Goal: Task Accomplishment & Management: Manage account settings

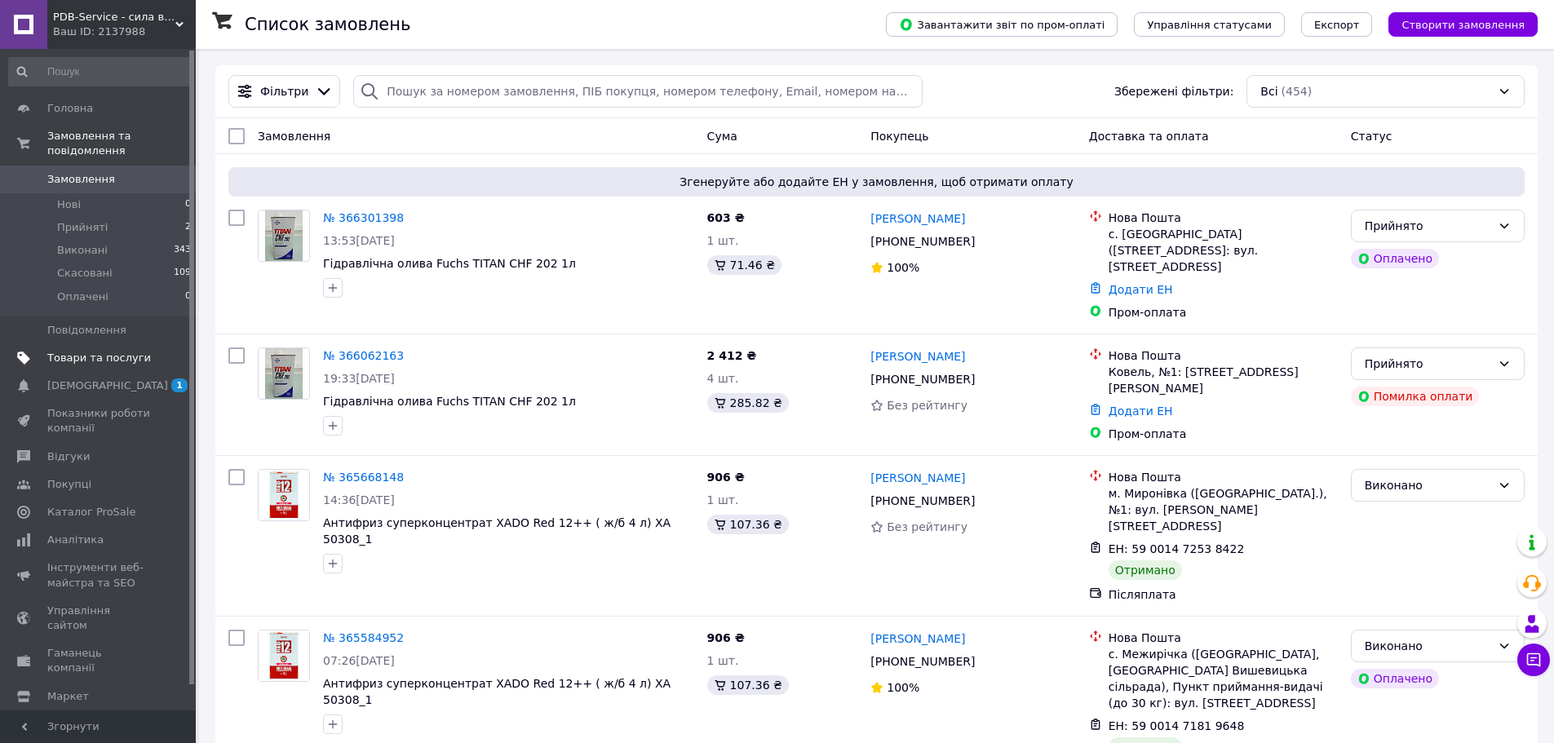
click at [93, 351] on span "Товари та послуги" at bounding box center [99, 358] width 104 height 15
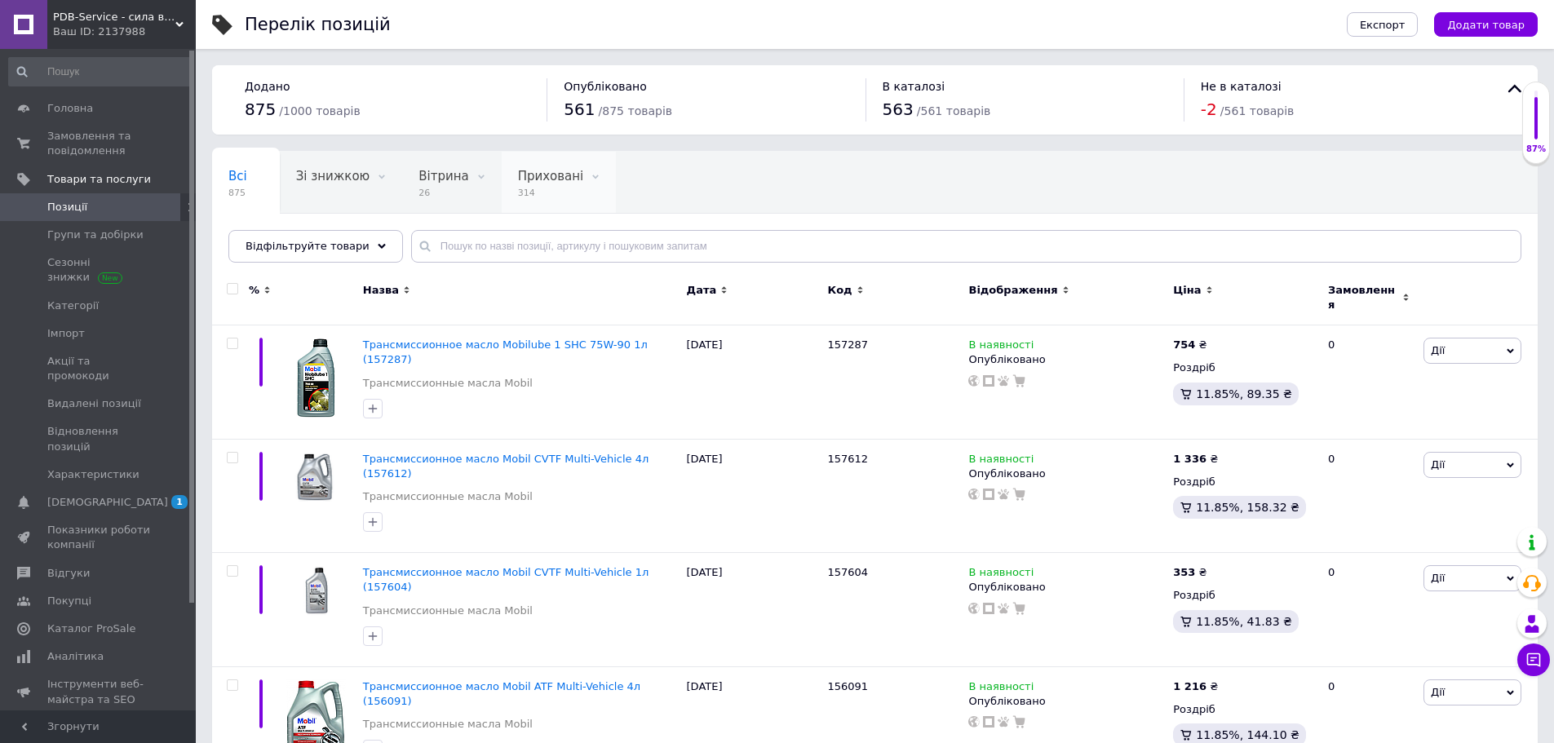
click at [552, 188] on span "314" at bounding box center [551, 193] width 66 height 12
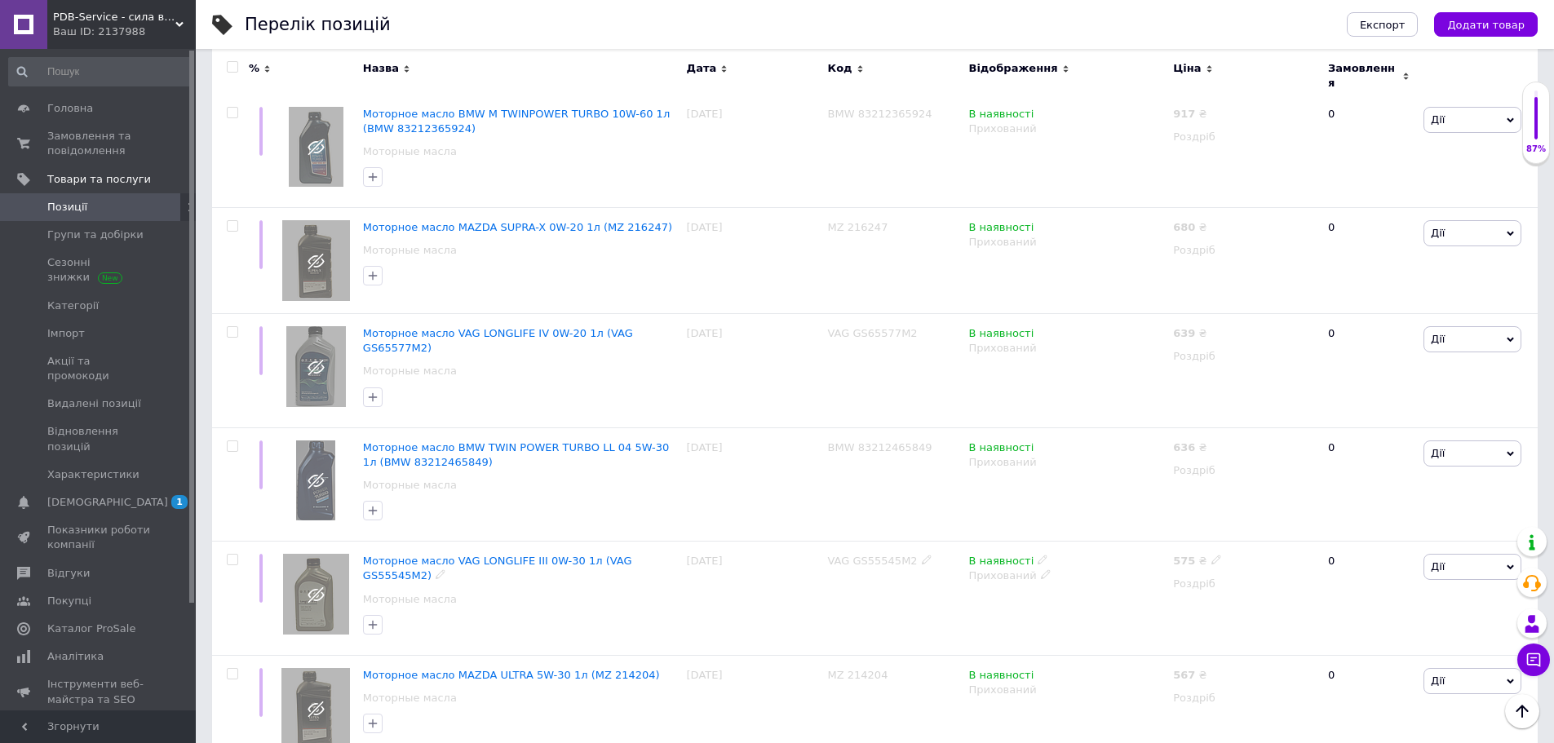
scroll to position [8395, 0]
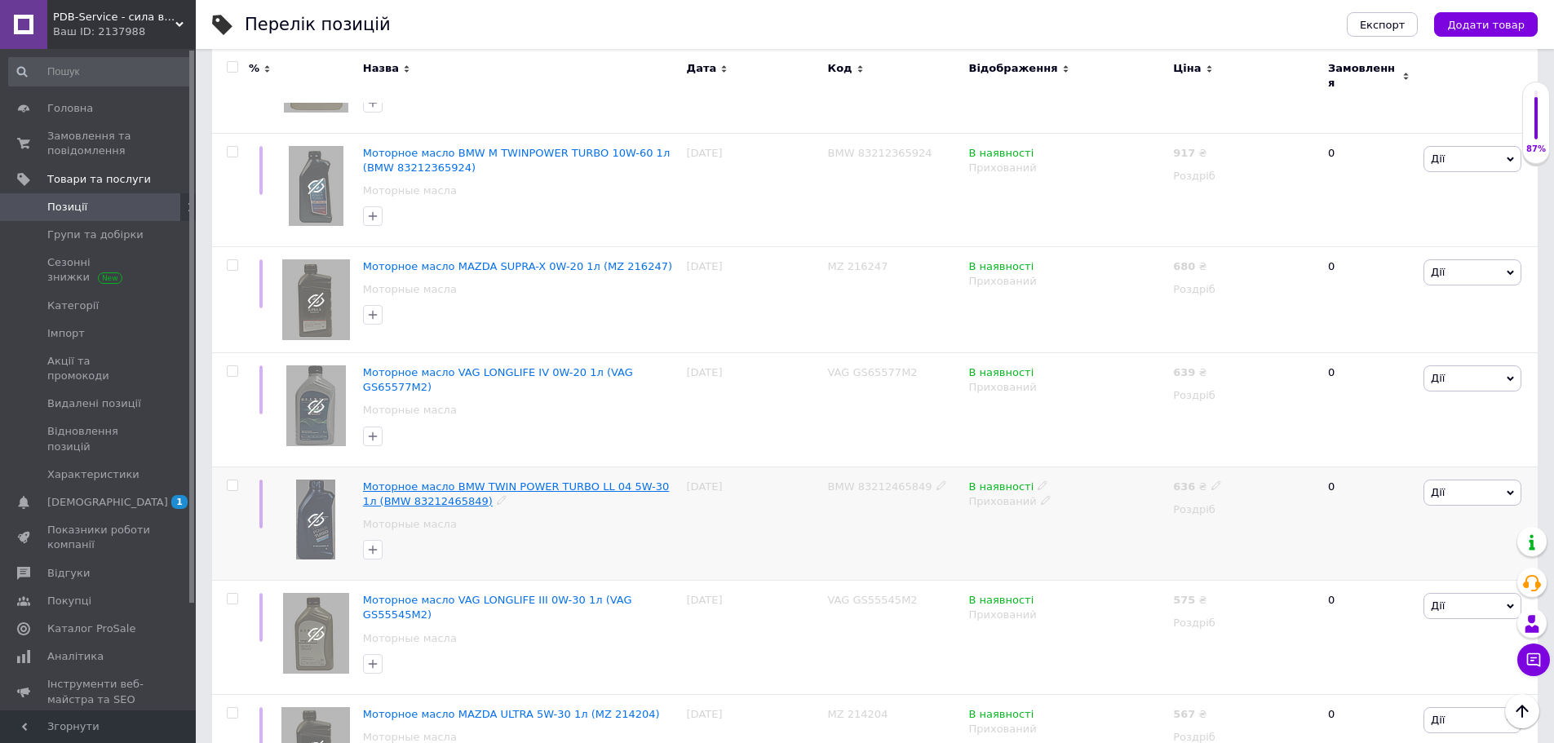
click at [479, 481] on span "Моторное масло BMW TWIN POWER TURBO LL 04 5W-30 1л (BMW 83212465849)" at bounding box center [516, 494] width 306 height 27
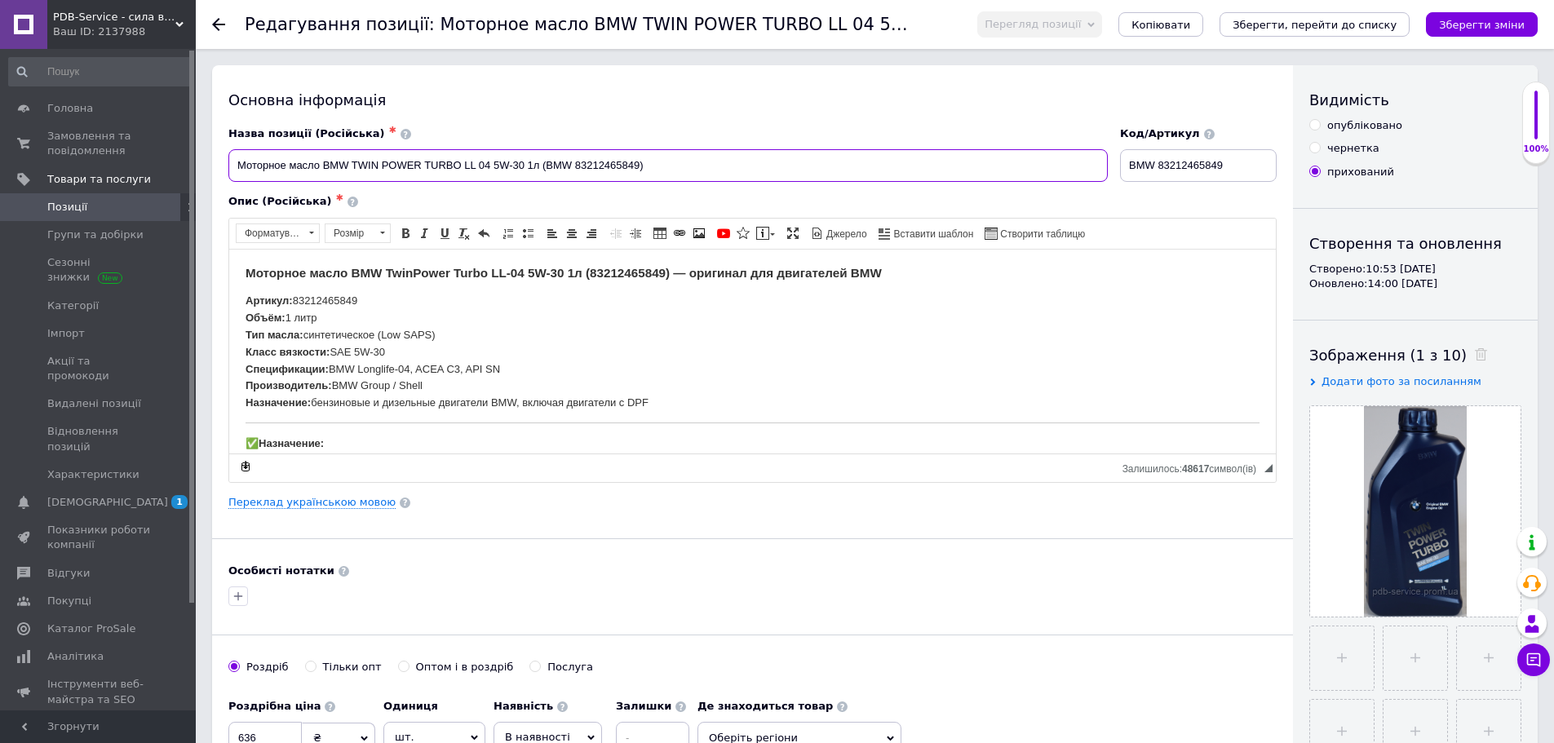
click at [589, 165] on input "Моторное масло BMW TWIN POWER TURBO LL 04 5W-30 1л (BMW 83212465849)" at bounding box center [667, 165] width 879 height 33
